Goal: Transaction & Acquisition: Subscribe to service/newsletter

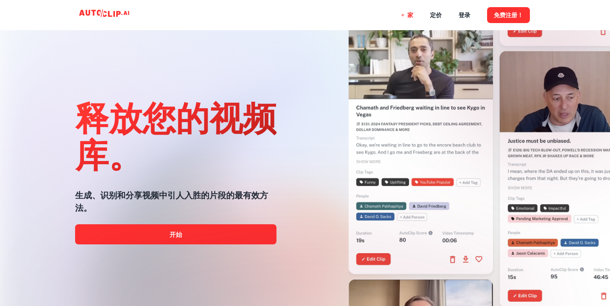
click at [256, 229] on div at bounding box center [305, 306] width 488 height 168
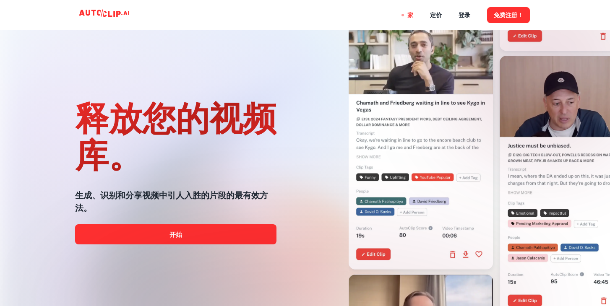
click at [225, 244] on div at bounding box center [305, 306] width 488 height 168
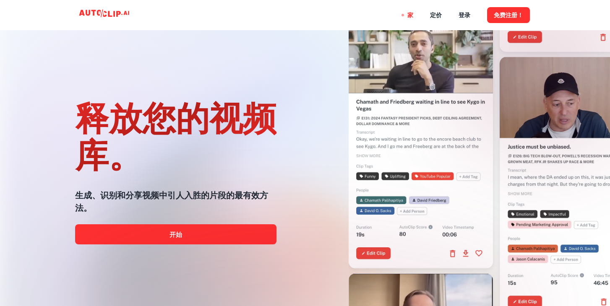
click at [227, 238] on div at bounding box center [305, 306] width 488 height 168
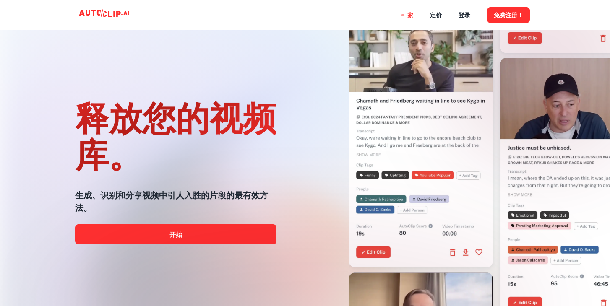
click at [227, 238] on div at bounding box center [305, 306] width 488 height 168
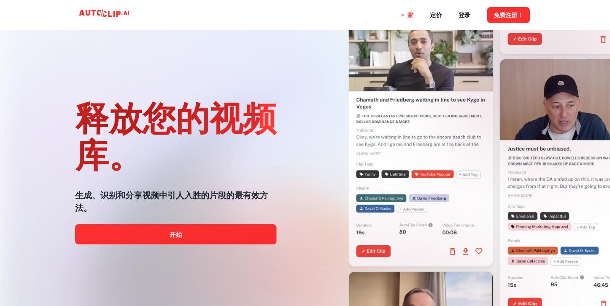
click at [227, 238] on div at bounding box center [305, 306] width 488 height 168
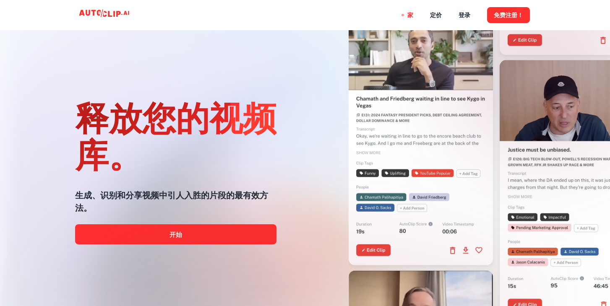
click at [227, 238] on div at bounding box center [305, 306] width 488 height 168
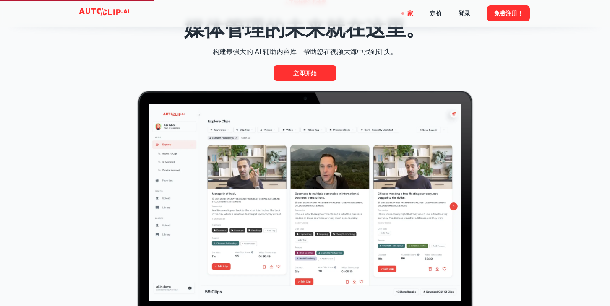
scroll to position [375, 0]
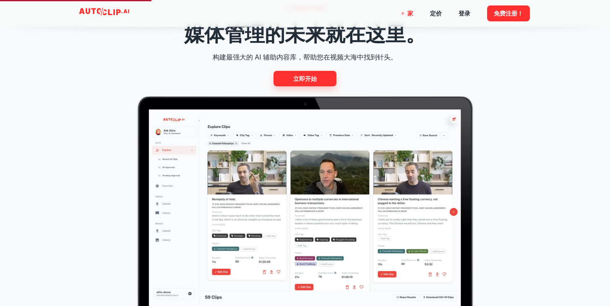
click at [309, 81] on font "立即开始" at bounding box center [304, 79] width 23 height 7
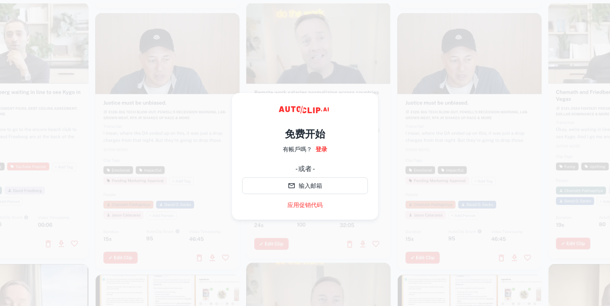
scroll to position [2, 0]
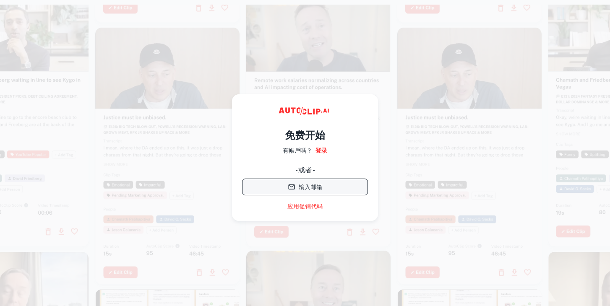
click at [297, 183] on button "输入邮箱" at bounding box center [305, 187] width 126 height 17
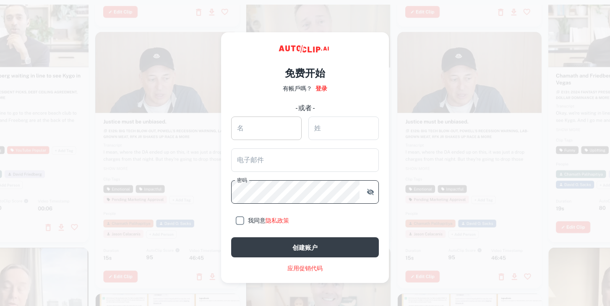
click at [276, 122] on input "名" at bounding box center [266, 128] width 70 height 23
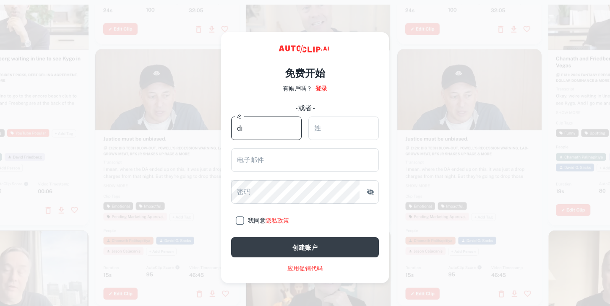
type input "d"
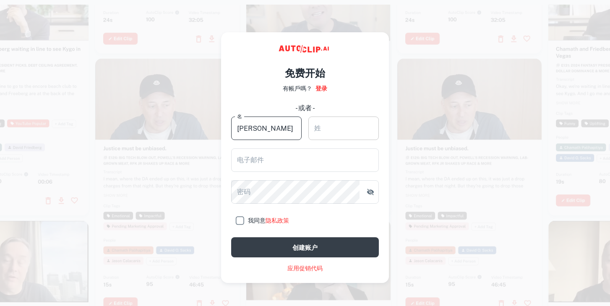
type input "[PERSON_NAME]"
click at [334, 118] on input "姓" at bounding box center [343, 128] width 70 height 23
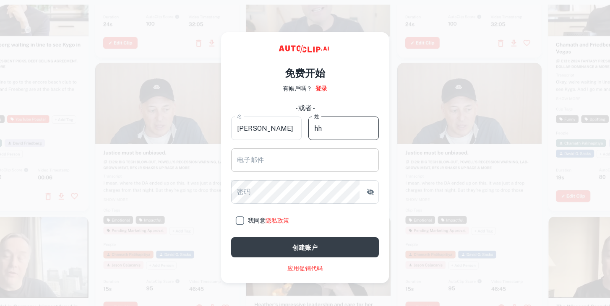
type input "hh"
click at [329, 156] on input "电子邮件" at bounding box center [305, 160] width 148 height 23
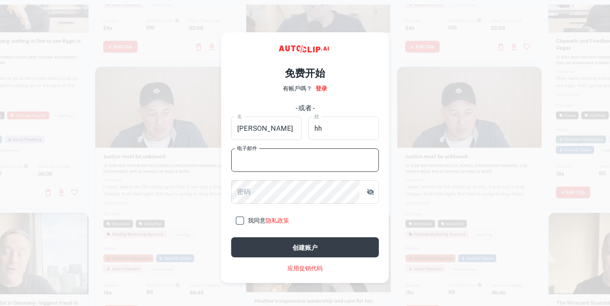
type input "[EMAIL_ADDRESS][DOMAIN_NAME]"
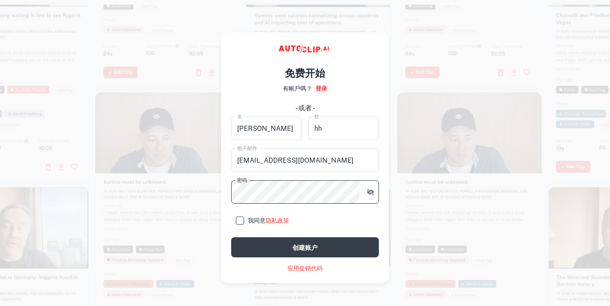
click at [239, 220] on input "我同意 隐私政策" at bounding box center [239, 220] width 17 height 17
checkbox input "true"
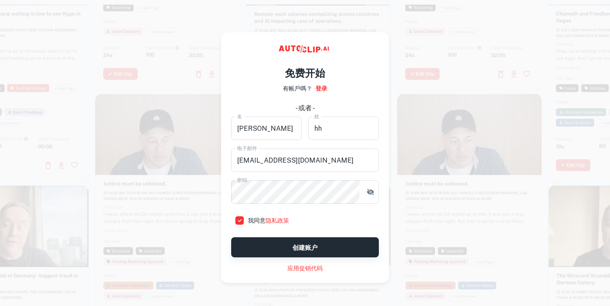
click at [264, 240] on button "创建账户" at bounding box center [305, 247] width 148 height 20
